Goal: Transaction & Acquisition: Subscribe to service/newsletter

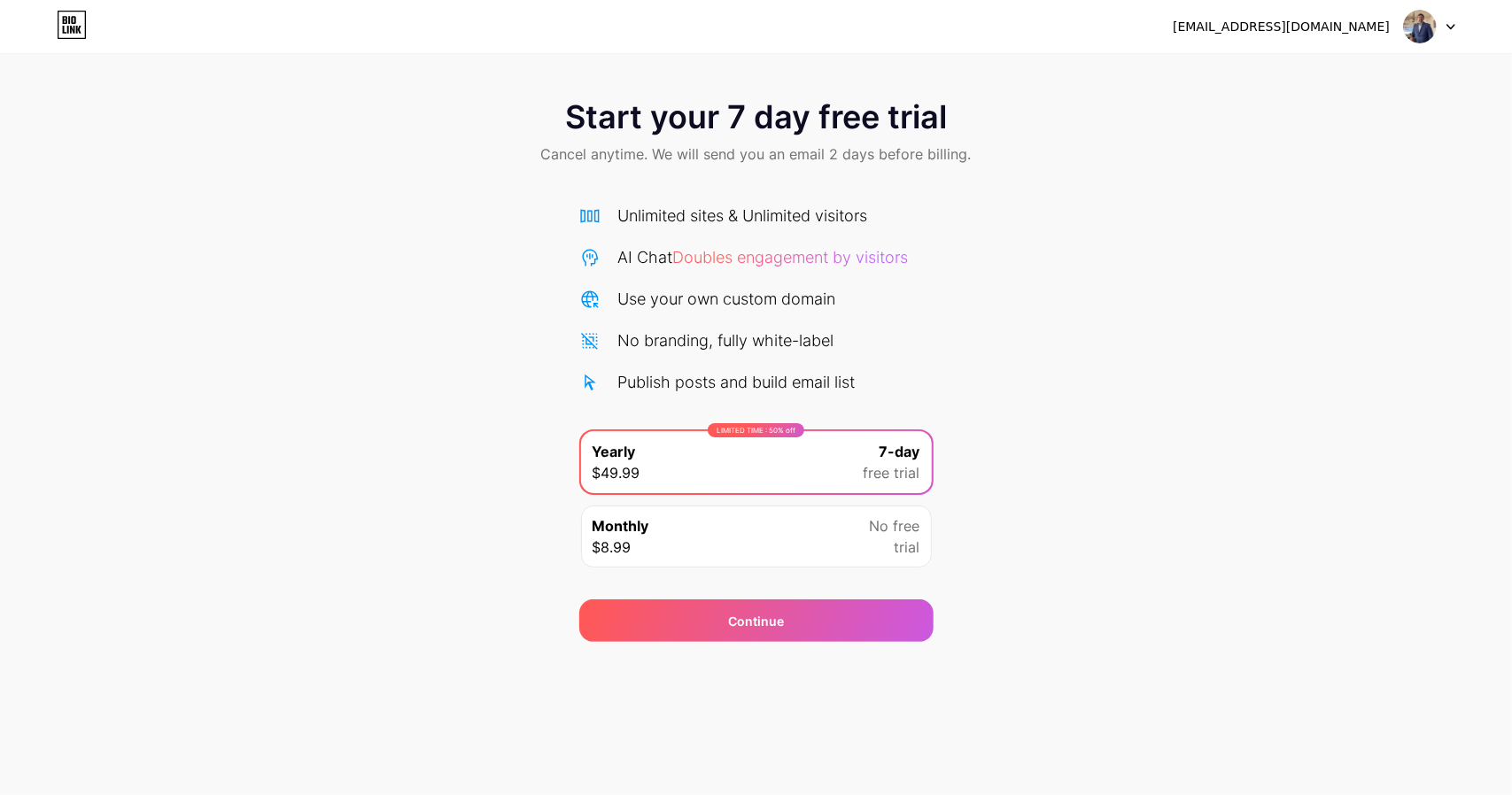
click at [1453, 18] on div at bounding box center [1429, 26] width 51 height 32
click at [1259, 261] on div "Start your 7 day free trial Cancel anytime. We will send you an email 2 days be…" at bounding box center [756, 361] width 1512 height 561
drag, startPoint x: 1135, startPoint y: 179, endPoint x: 756, endPoint y: 164, distance: 379.3
click at [1125, 179] on div "Start your 7 day free trial Cancel anytime. We will send you an email 2 days be…" at bounding box center [756, 134] width 1512 height 105
click at [857, 162] on span "Cancel anytime. We will send you an email 2 days before billing." at bounding box center [756, 154] width 430 height 21
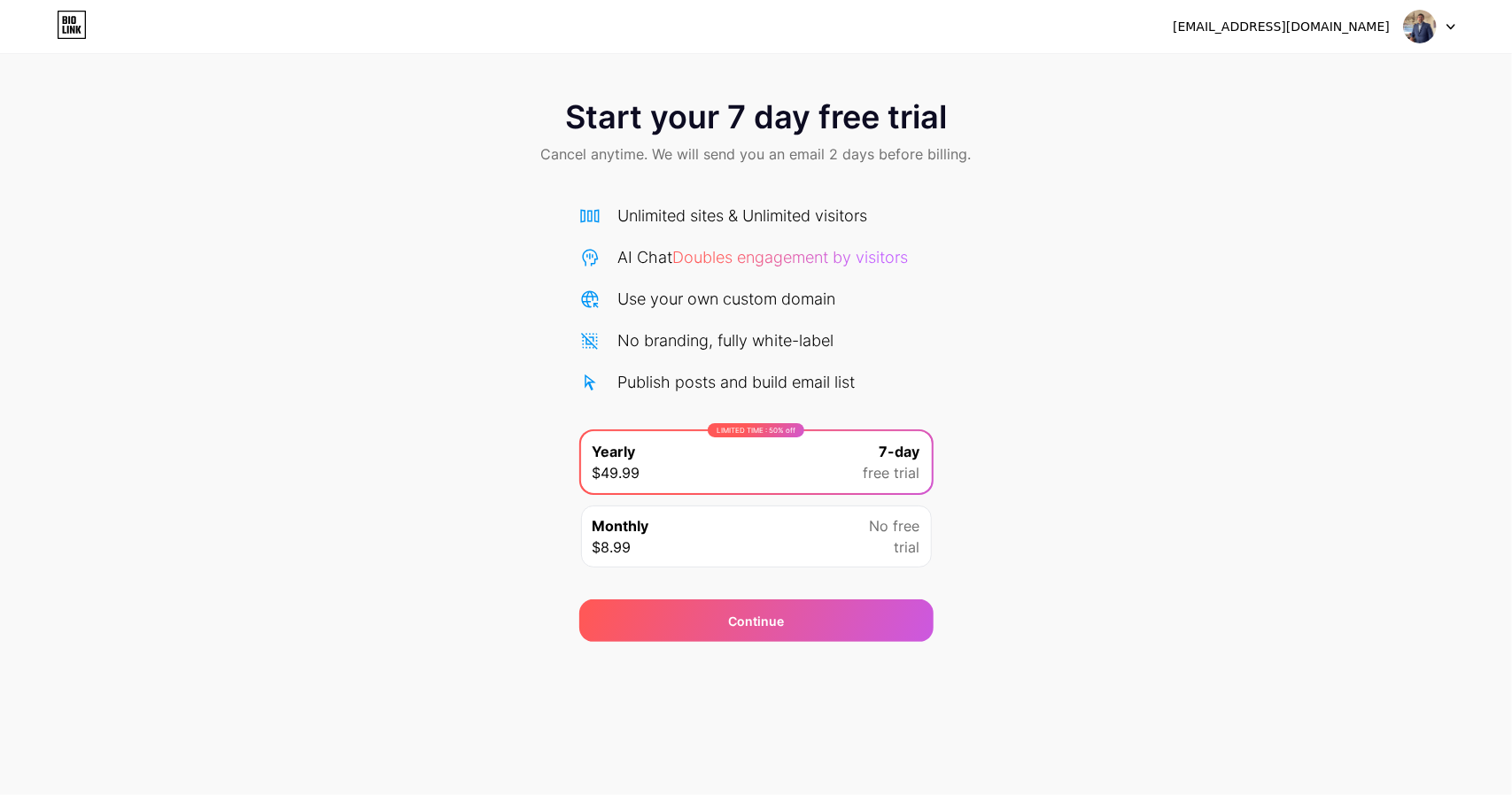
click at [907, 536] on span "trial" at bounding box center [908, 547] width 26 height 21
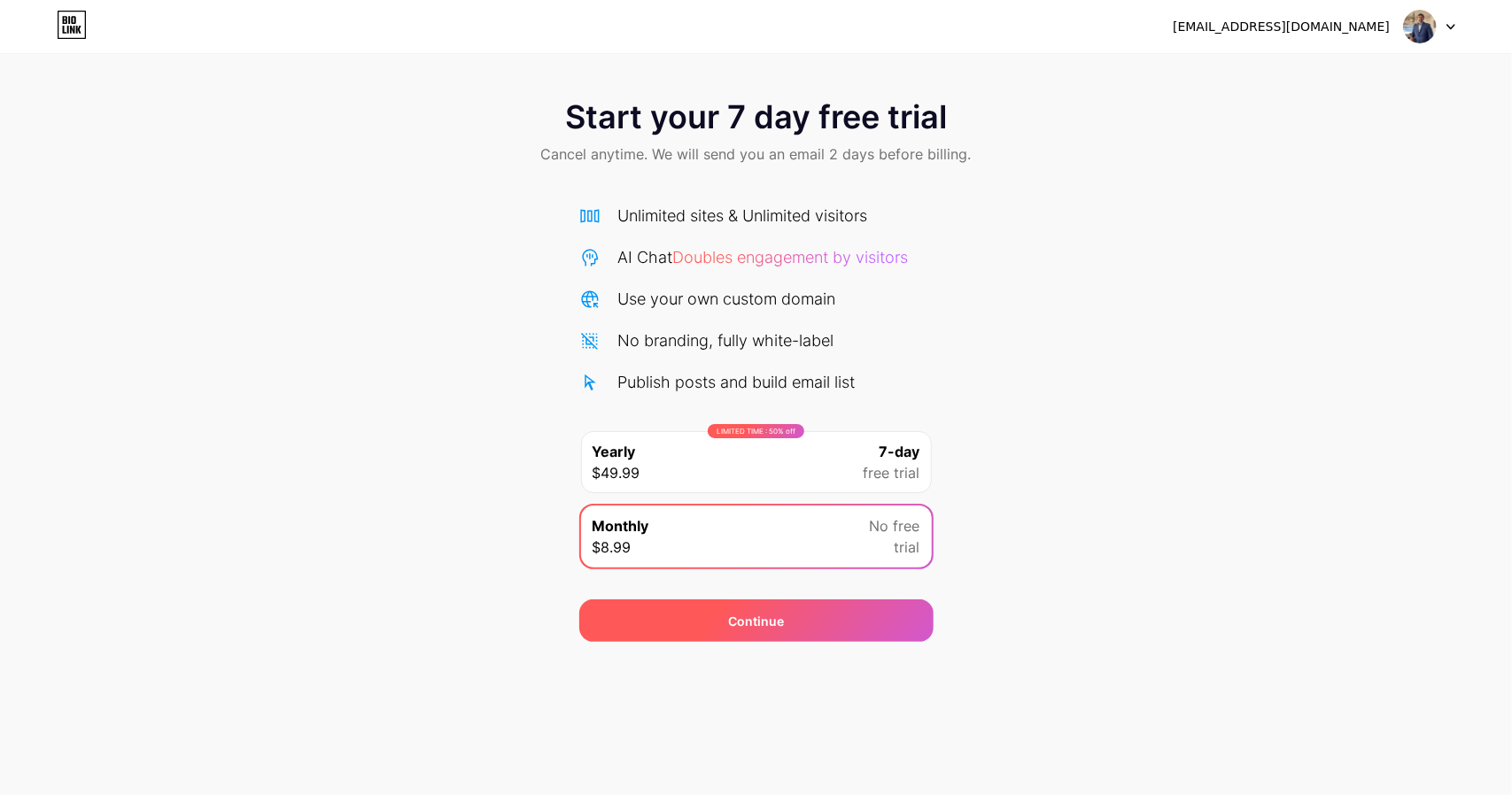
click at [771, 606] on div "Continue" at bounding box center [756, 621] width 355 height 43
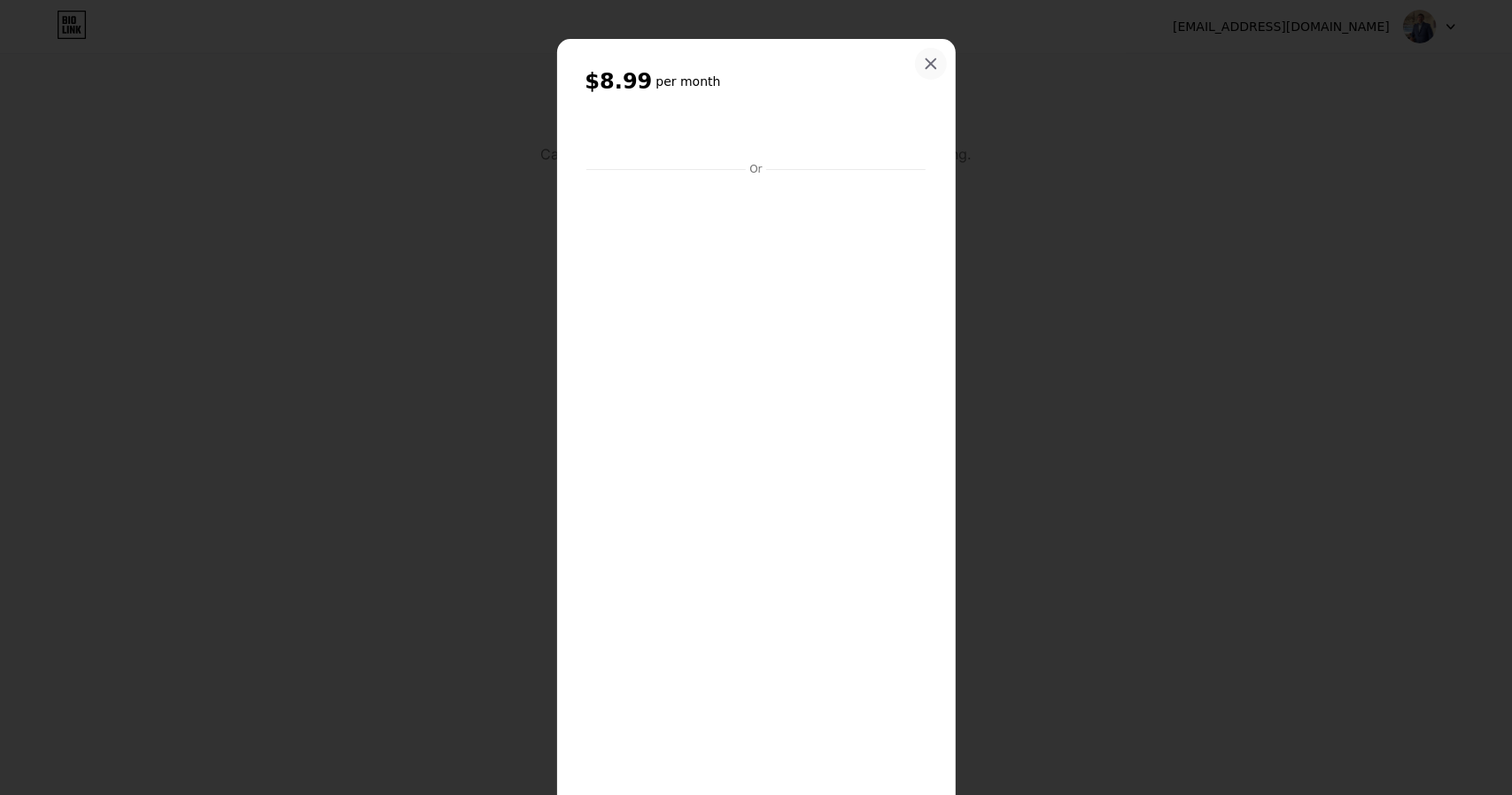
click at [928, 59] on icon at bounding box center [931, 64] width 10 height 10
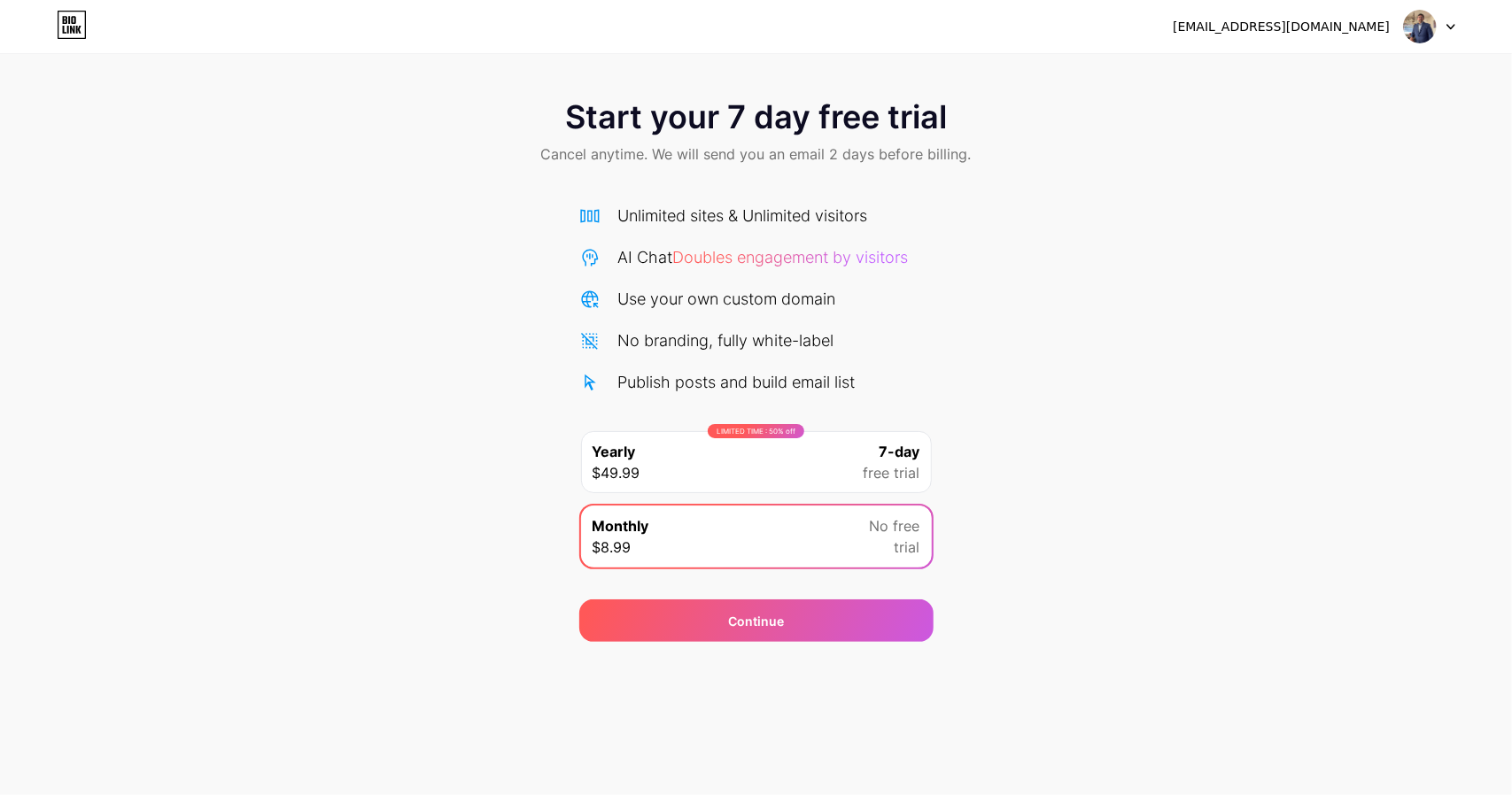
click at [66, 24] on icon at bounding box center [72, 24] width 30 height 28
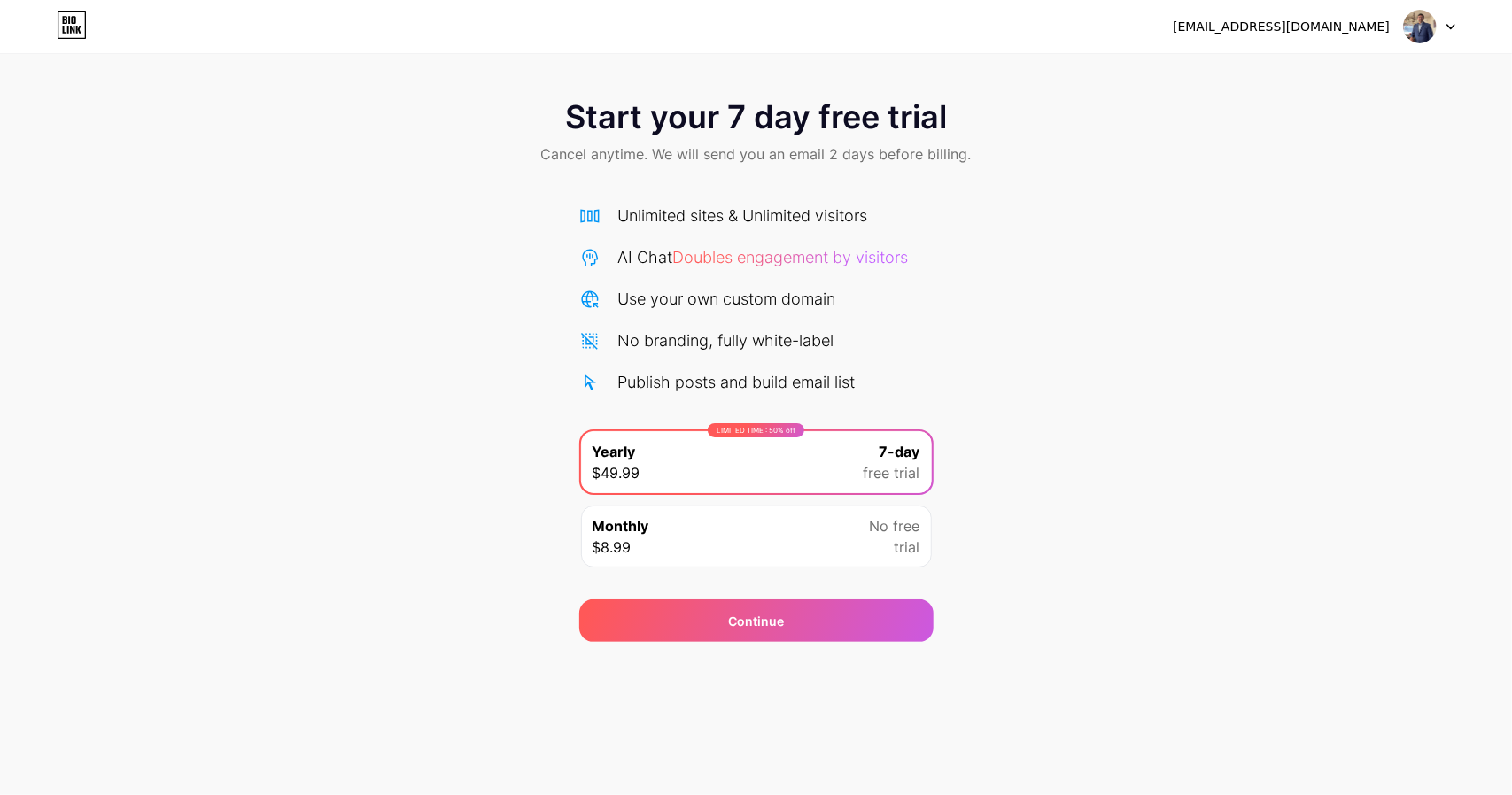
click at [933, 364] on div "Unlimited sites & Unlimited visitors AI Chat Doubles engagement by visitors Use…" at bounding box center [756, 298] width 355 height 191
click at [1448, 29] on icon at bounding box center [1450, 27] width 9 height 6
drag, startPoint x: 1360, startPoint y: 190, endPoint x: 1081, endPoint y: 102, distance: 292.5
click at [1359, 191] on div "Start your 7 day free trial Cancel anytime. We will send you an email 2 days be…" at bounding box center [756, 361] width 1512 height 561
click at [877, 533] on span "No free" at bounding box center [895, 526] width 50 height 21
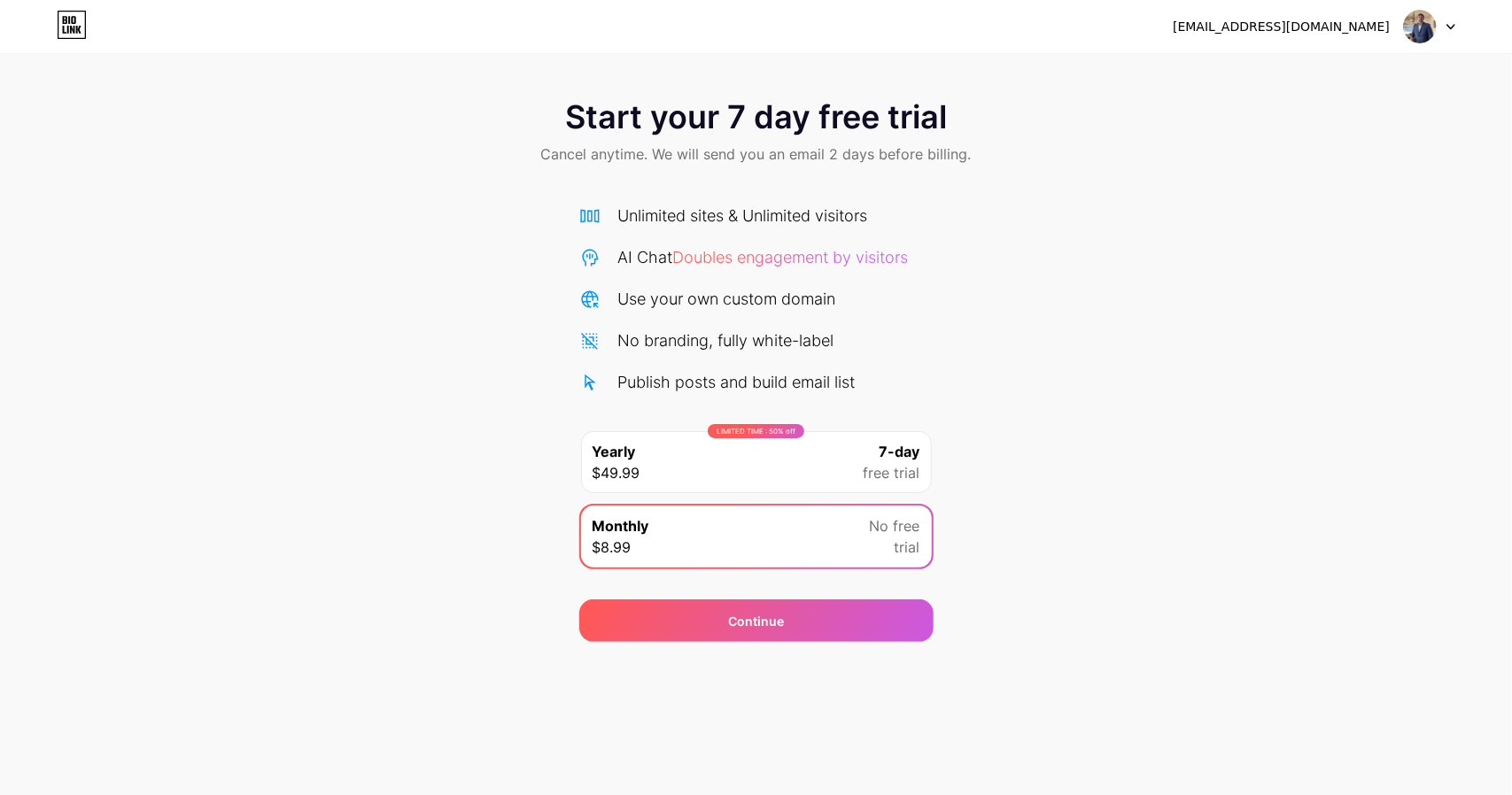
click at [1031, 514] on div "Start your 7 day free trial Cancel anytime. We will send you an email 2 days be…" at bounding box center [756, 361] width 1512 height 561
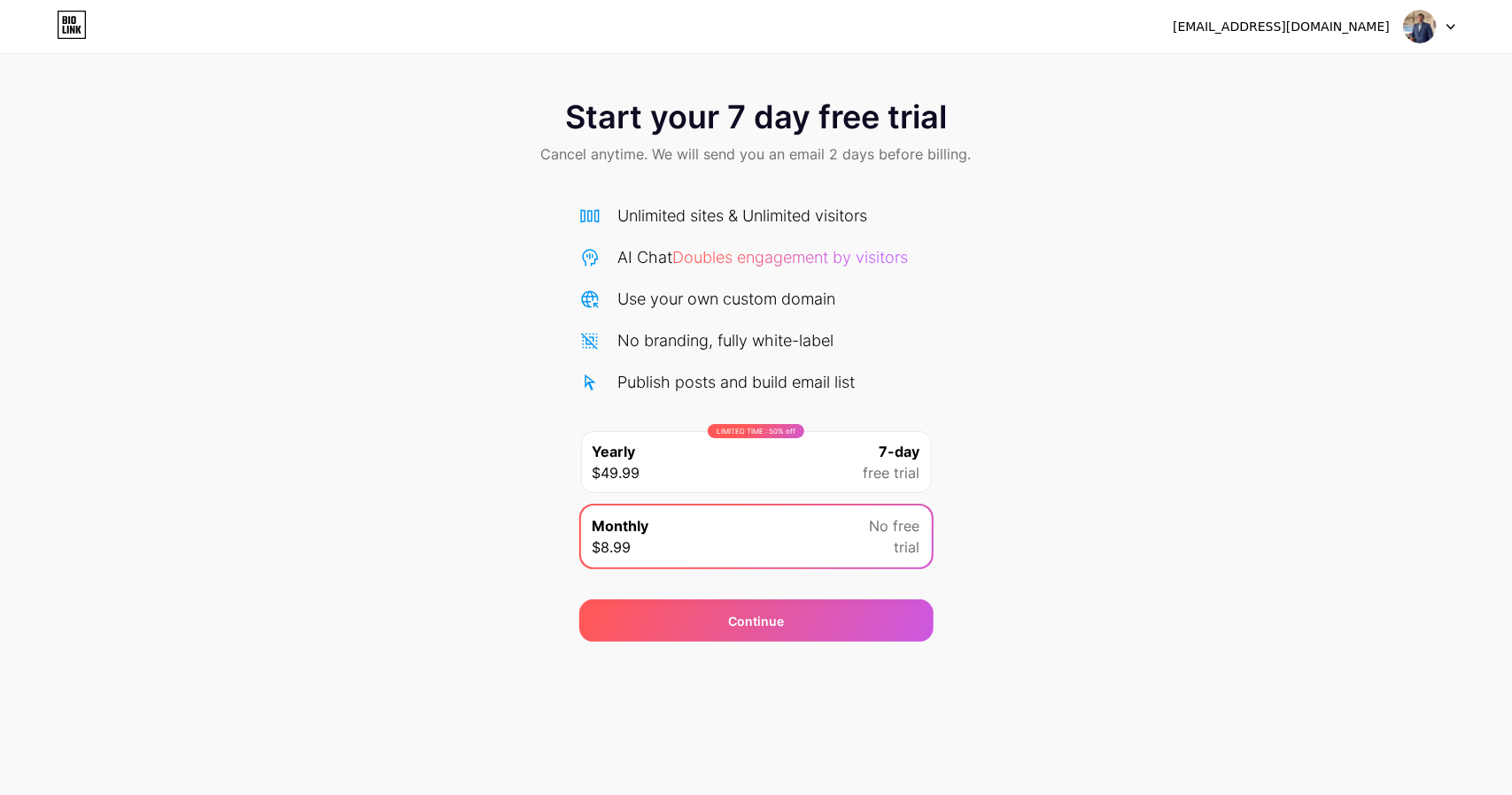
click at [1101, 139] on div "Start your 7 day free trial Cancel anytime. We will send you an email 2 days be…" at bounding box center [756, 134] width 1512 height 105
click at [1004, 242] on div "Start your 7 day free trial Cancel anytime. We will send you an email 2 days be…" at bounding box center [756, 361] width 1512 height 561
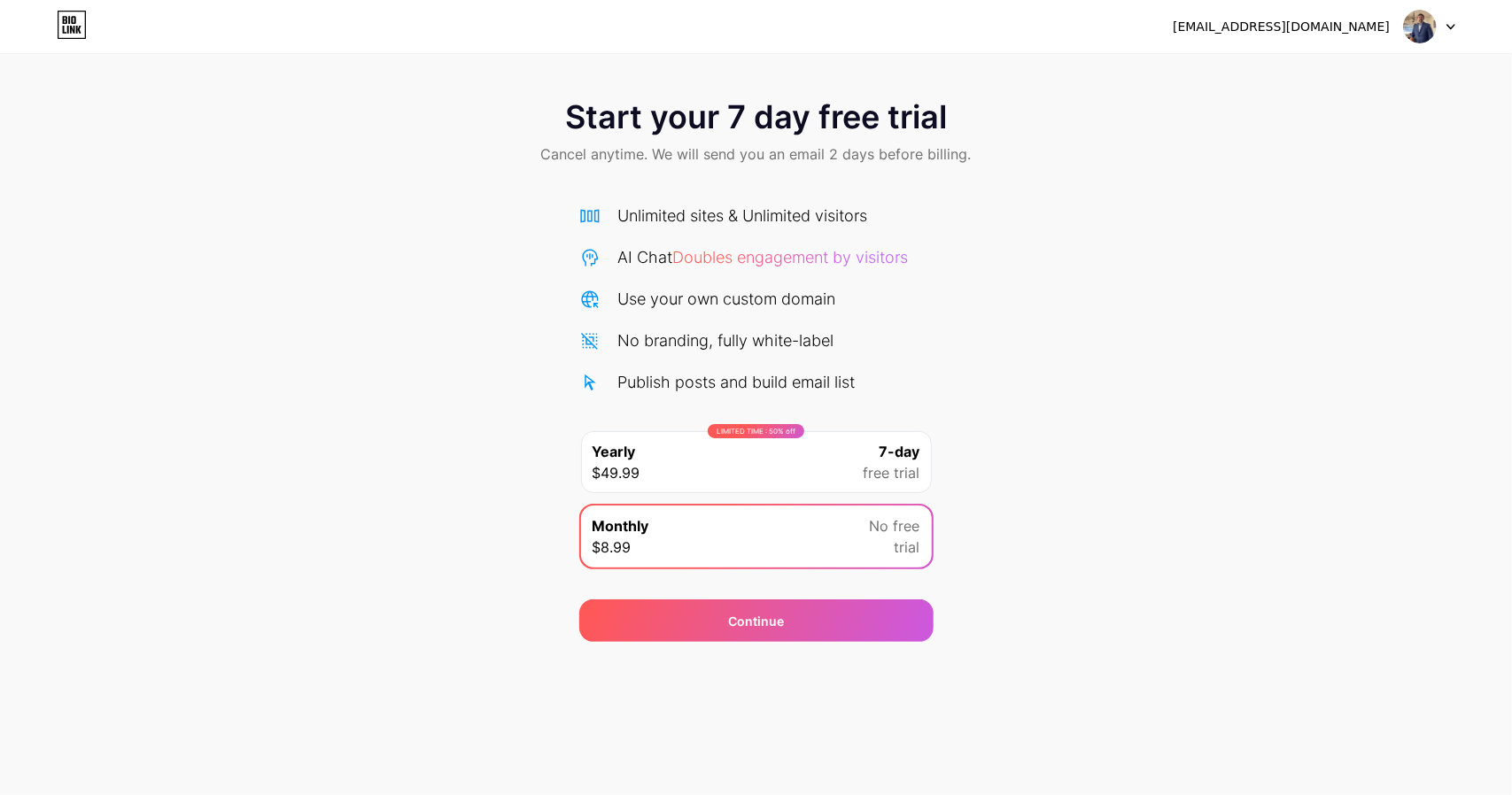
drag, startPoint x: 1102, startPoint y: 31, endPoint x: 1128, endPoint y: 31, distance: 26.0
click at [1101, 31] on div "[EMAIL_ADDRESS][DOMAIN_NAME] Logout" at bounding box center [756, 26] width 1512 height 32
click at [16, 794] on circle at bounding box center [10, 805] width 15 height 15
click at [8, 794] on icon at bounding box center [7, 805] width 2 height 5
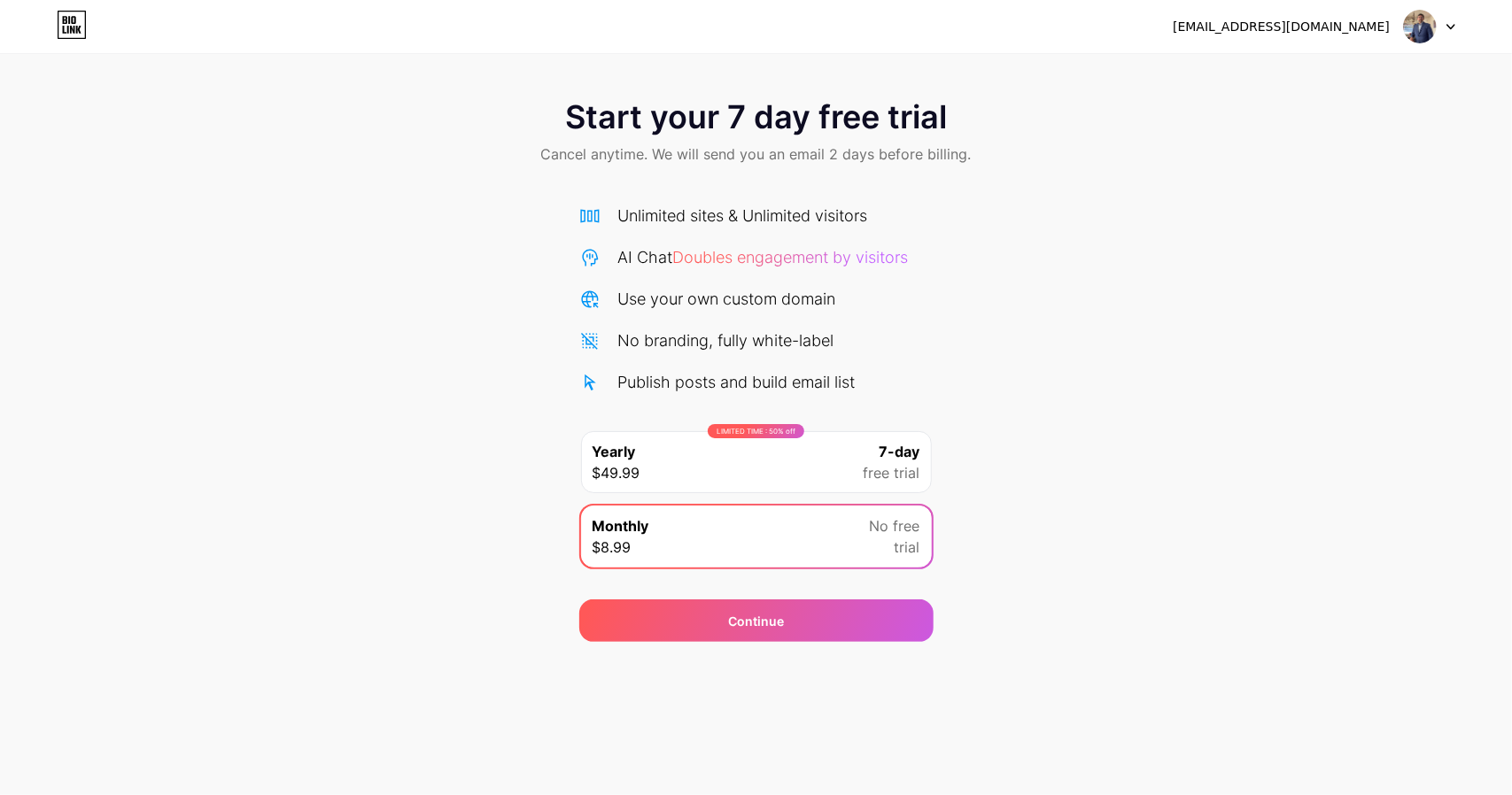
click at [1088, 303] on div "Start your 7 day free trial Cancel anytime. We will send you an email 2 days be…" at bounding box center [756, 361] width 1512 height 561
drag, startPoint x: 1123, startPoint y: 337, endPoint x: 1400, endPoint y: 356, distance: 277.7
type textarea "GPT-4o Mini The content promotes a subscription service that offers a 7-day fre…"
click at [1068, 535] on div "Start your 7 day free trial Cancel anytime. We will send you an email 2 days be…" at bounding box center [756, 361] width 1512 height 561
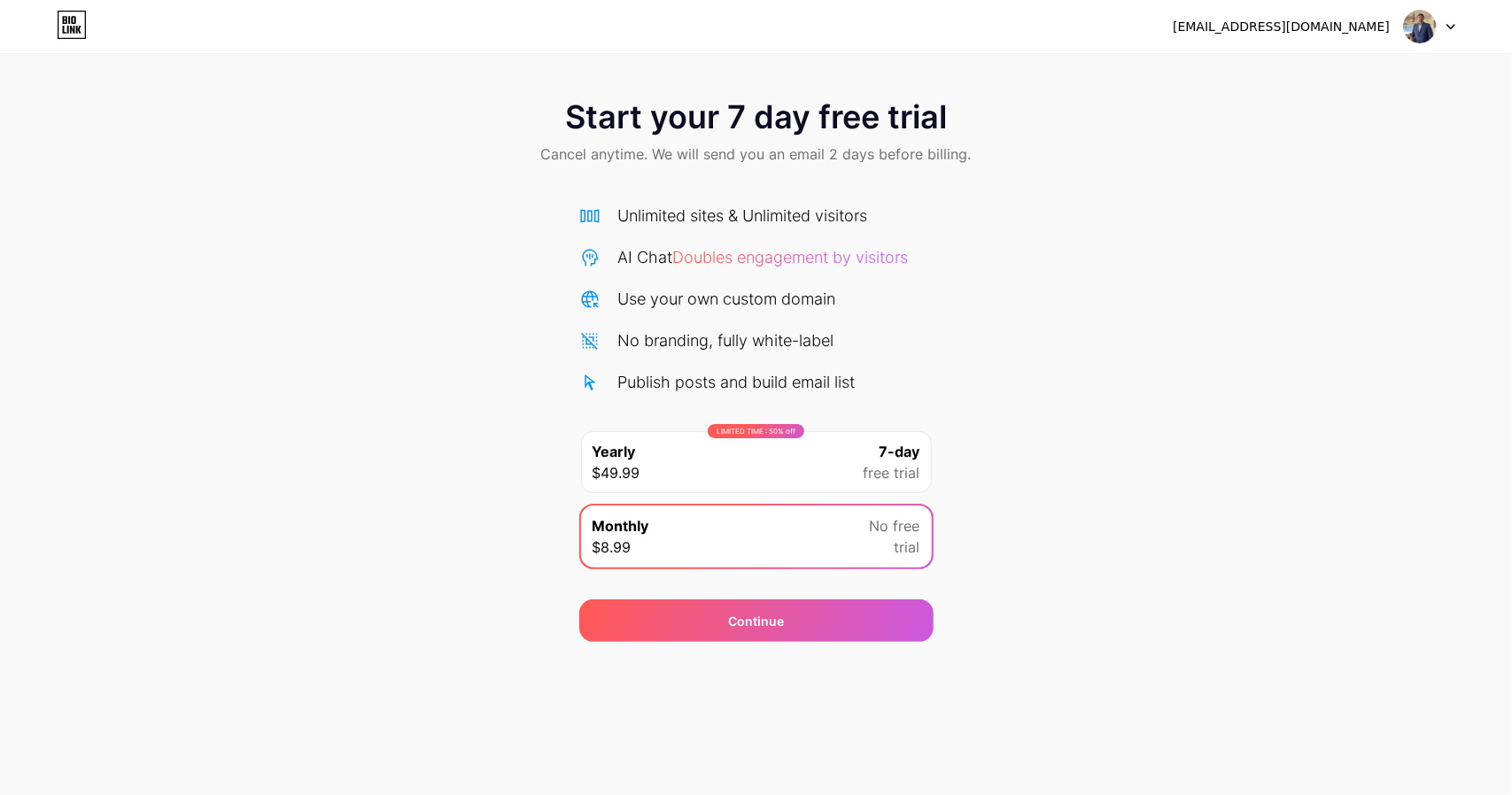
click at [1050, 50] on div "[EMAIL_ADDRESS][DOMAIN_NAME] Logout" at bounding box center [756, 26] width 1512 height 53
